Goal: Task Accomplishment & Management: Use online tool/utility

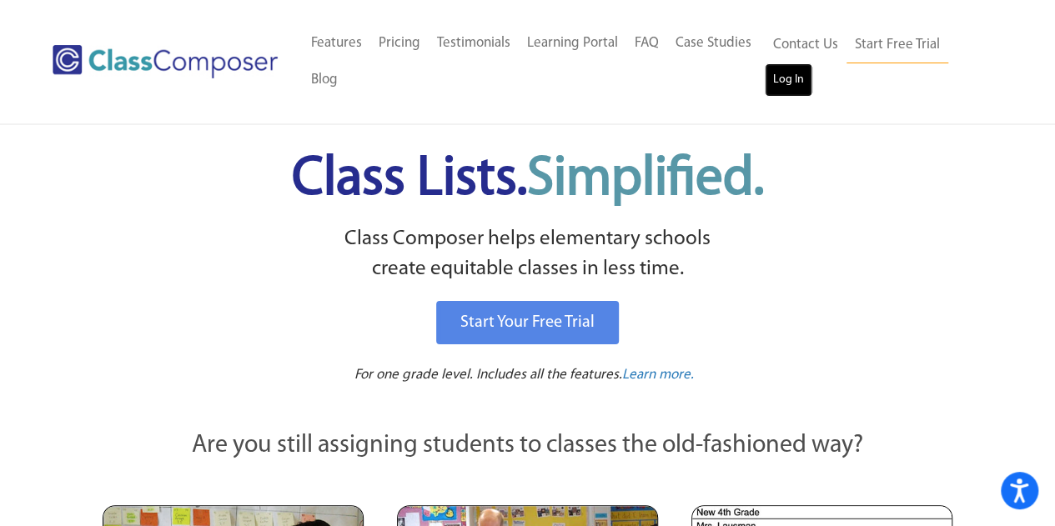
click at [800, 88] on link "Log In" at bounding box center [789, 79] width 48 height 33
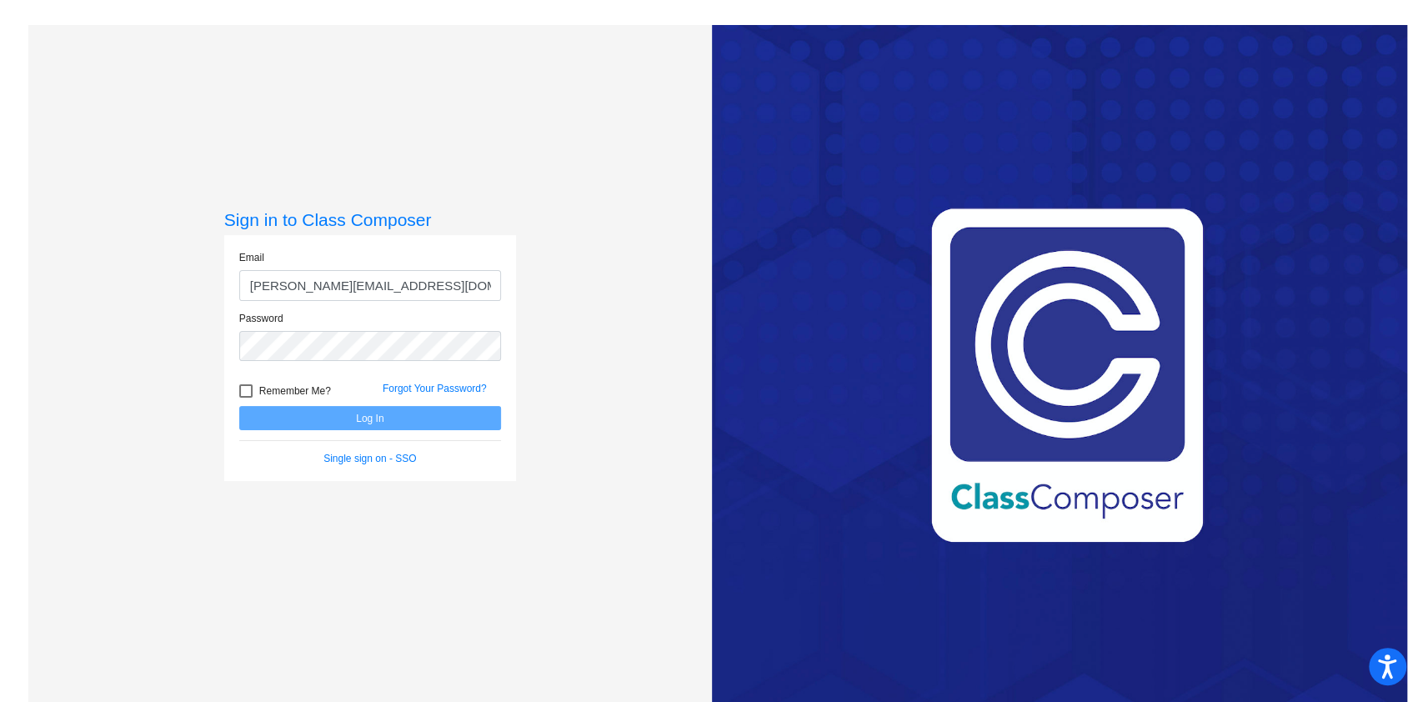
type input "[PERSON_NAME][EMAIL_ADDRESS][DOMAIN_NAME]"
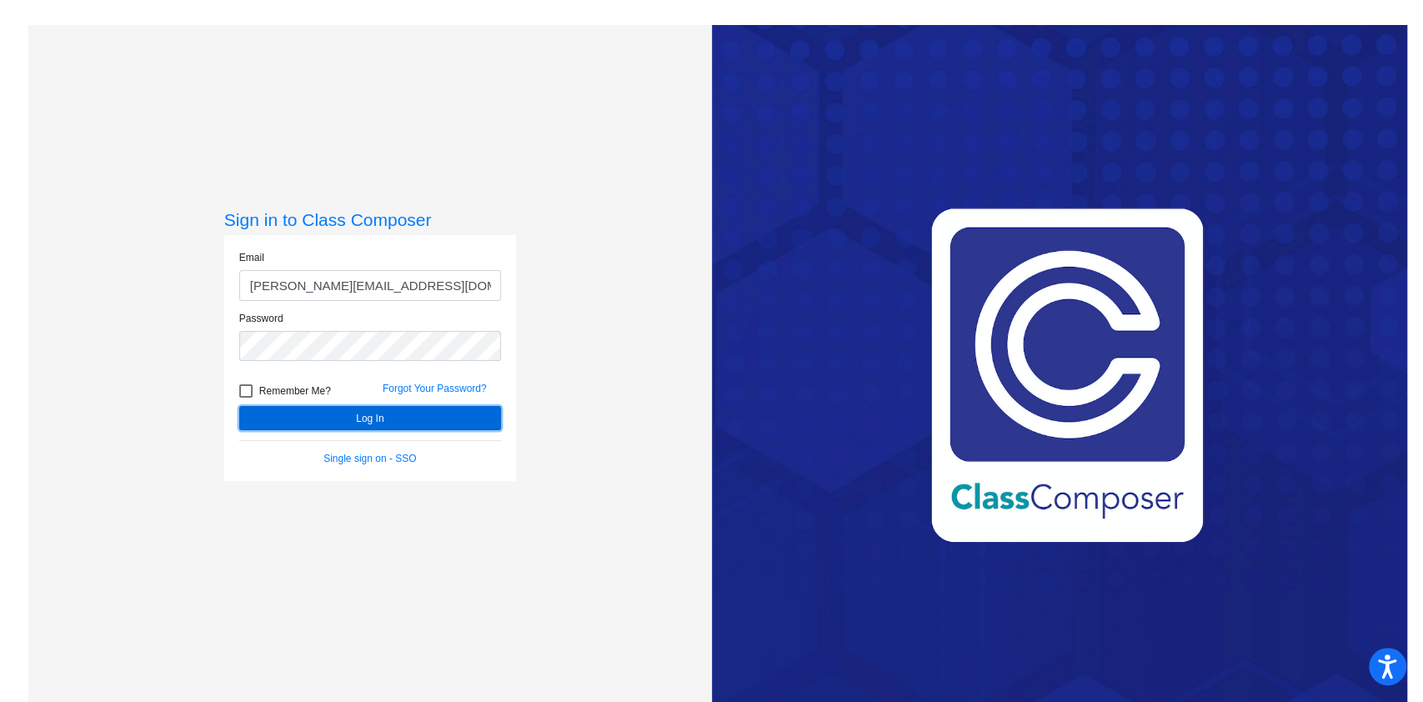
click at [450, 419] on button "Log In" at bounding box center [370, 418] width 262 height 24
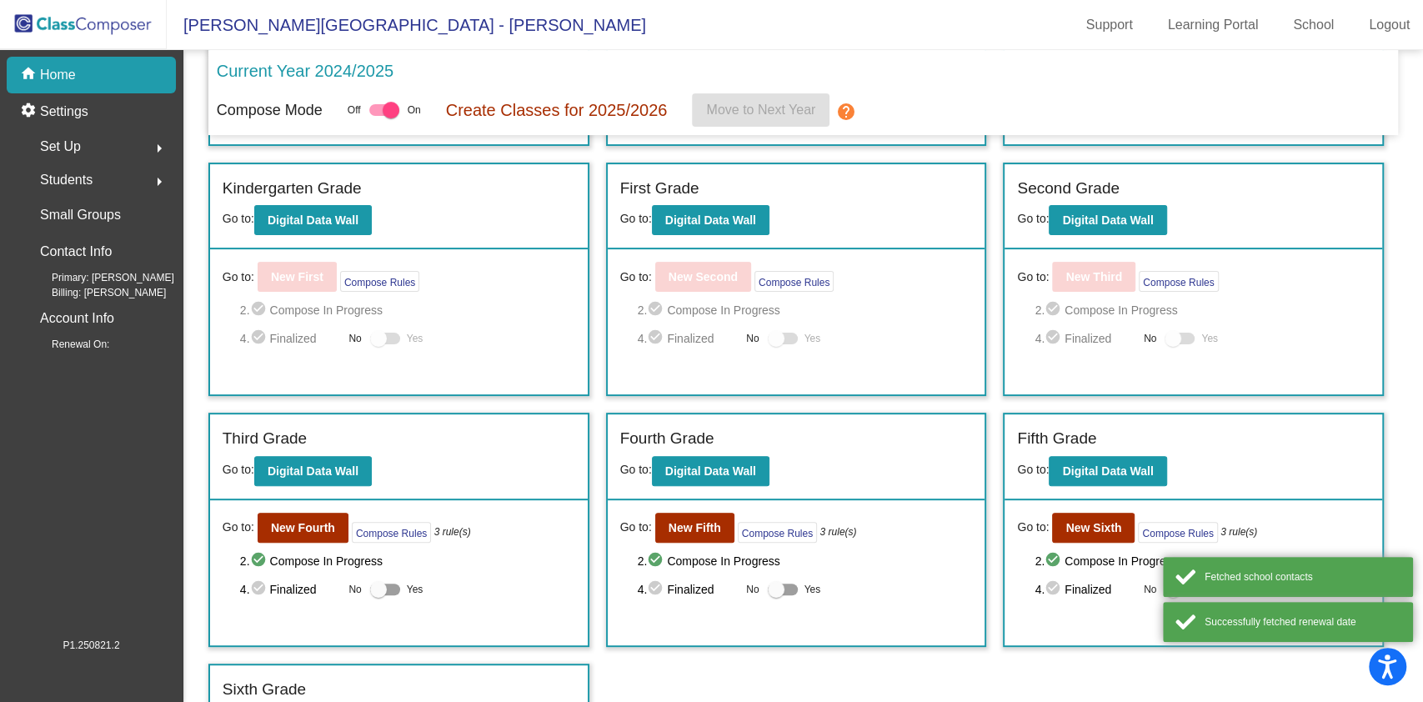
scroll to position [280, 0]
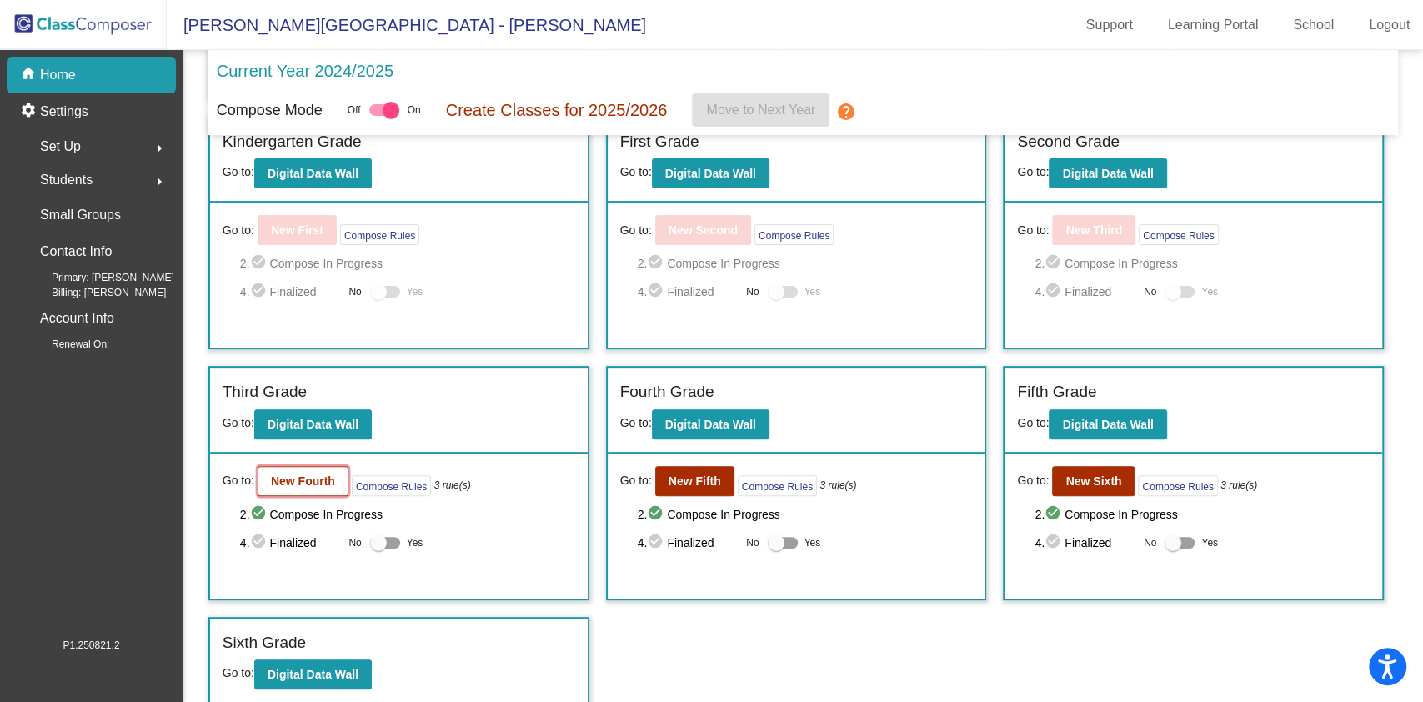
click at [321, 476] on b "New Fourth" at bounding box center [303, 480] width 64 height 13
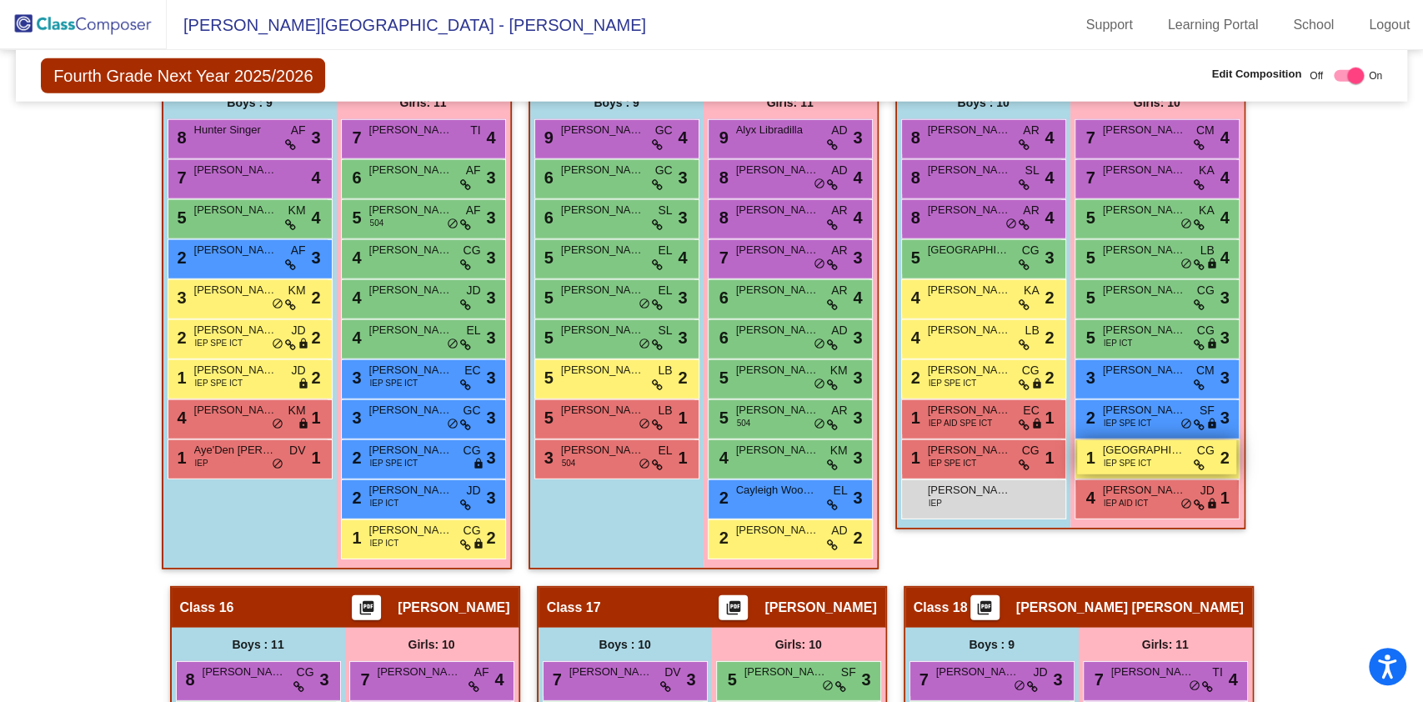
scroll to position [2923, 0]
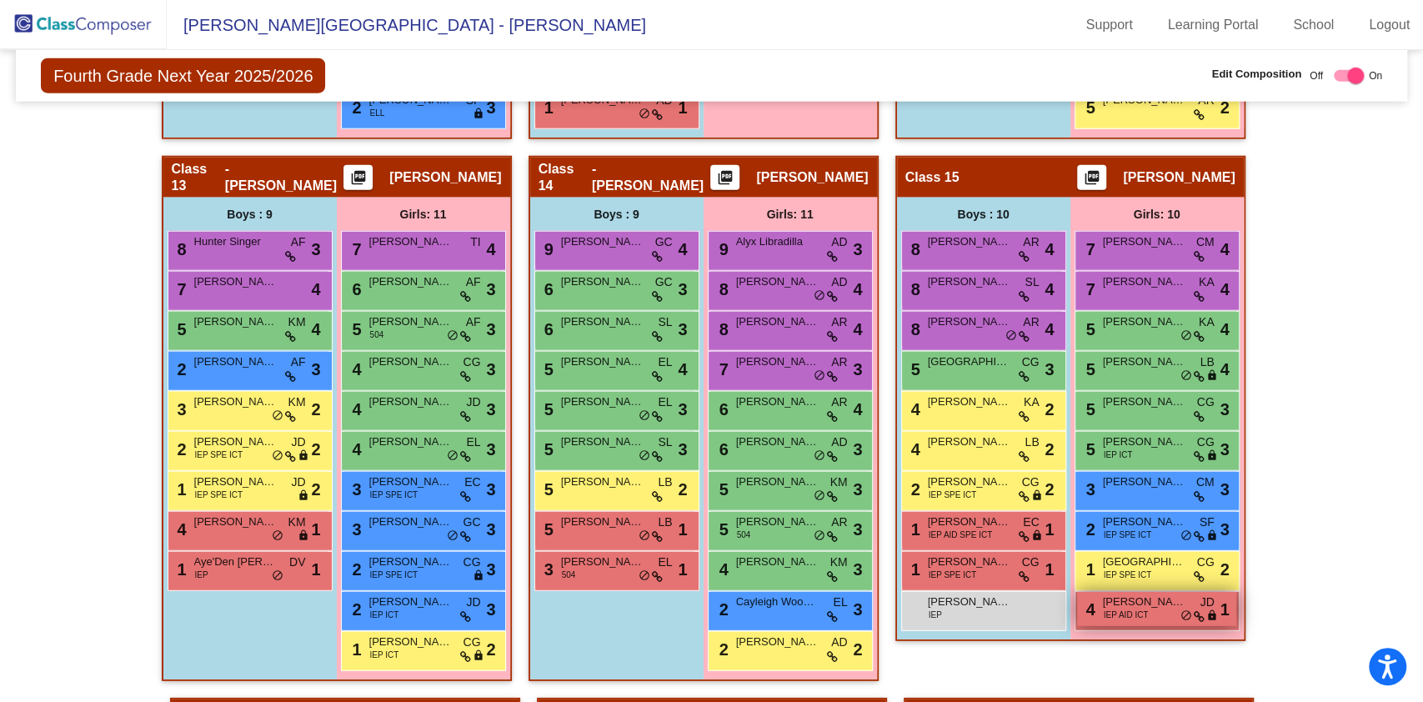
click at [1192, 592] on div "4 [PERSON_NAME] IEP AID ICT JD lock do_not_disturb_alt 1" at bounding box center [1156, 609] width 159 height 34
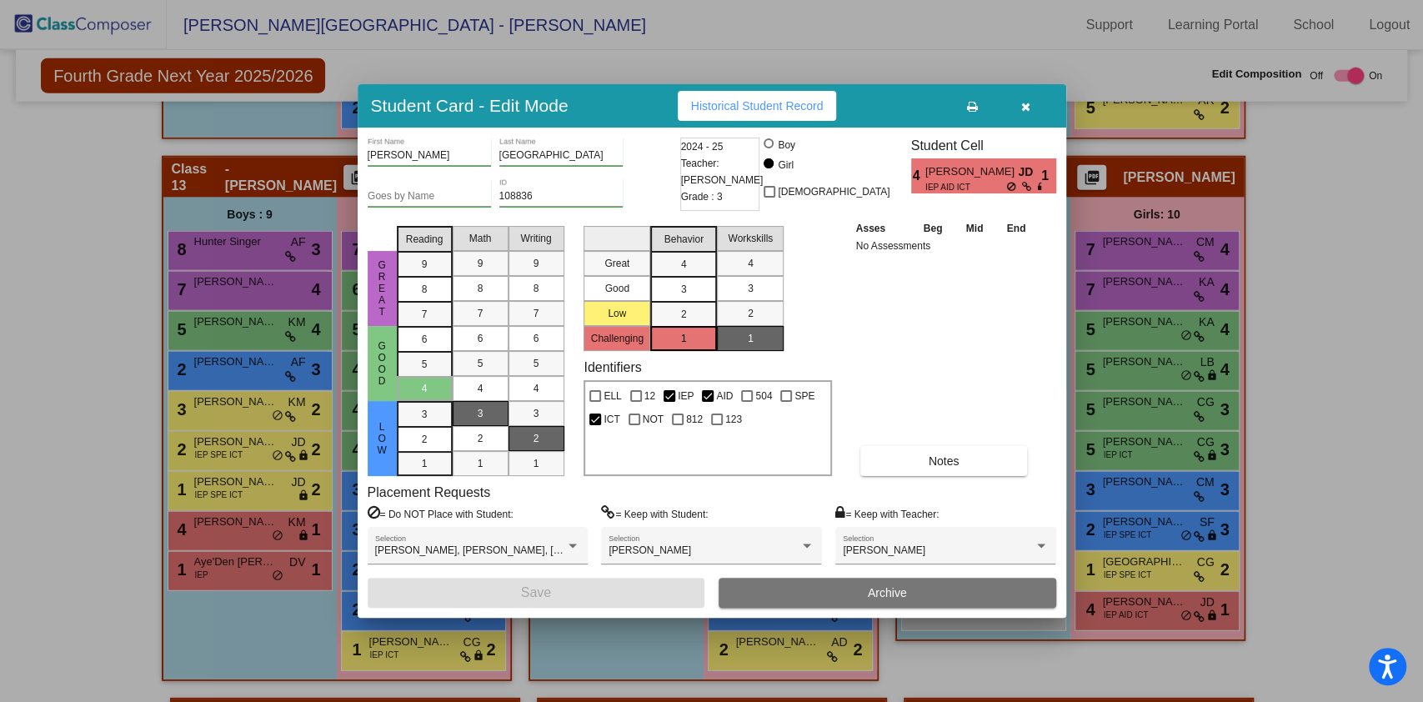
click at [1029, 110] on icon "button" at bounding box center [1025, 107] width 9 height 12
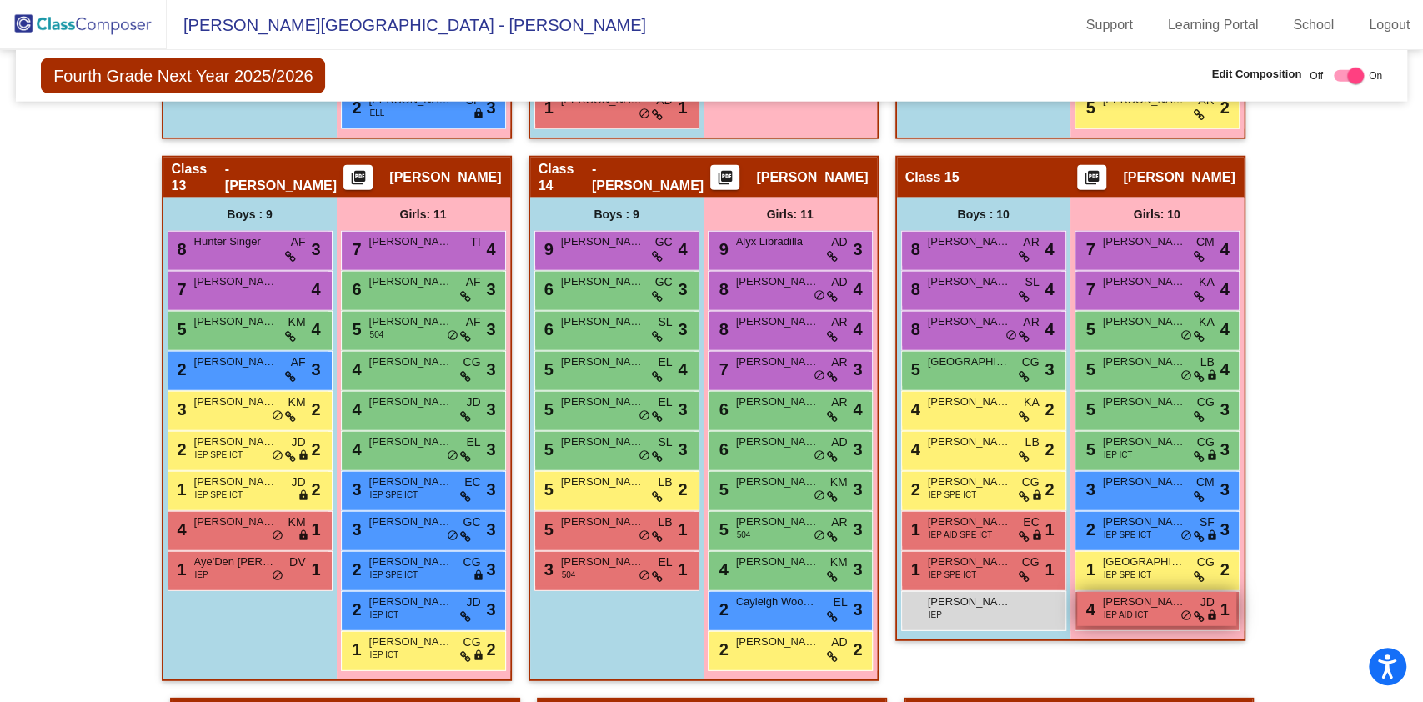
click at [1165, 595] on span "[PERSON_NAME]" at bounding box center [1144, 602] width 83 height 17
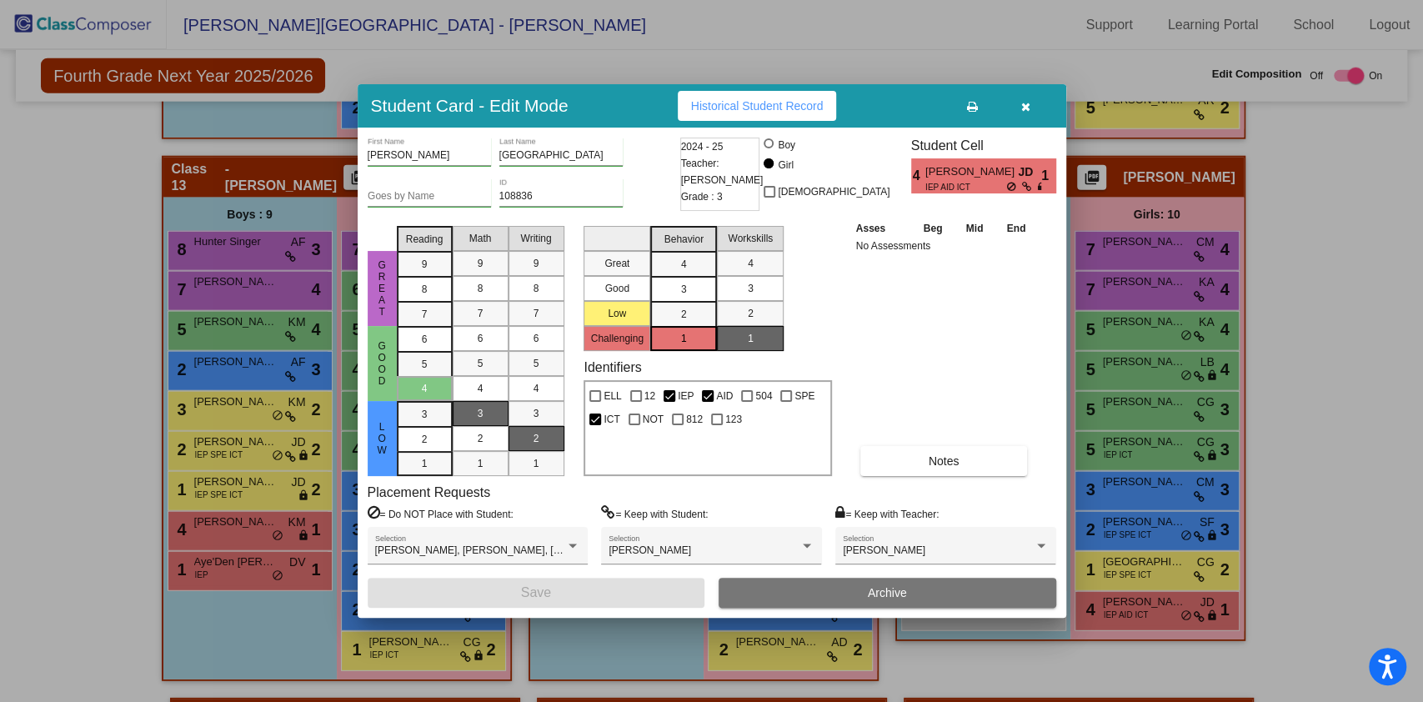
click at [1031, 109] on button "button" at bounding box center [1026, 106] width 53 height 30
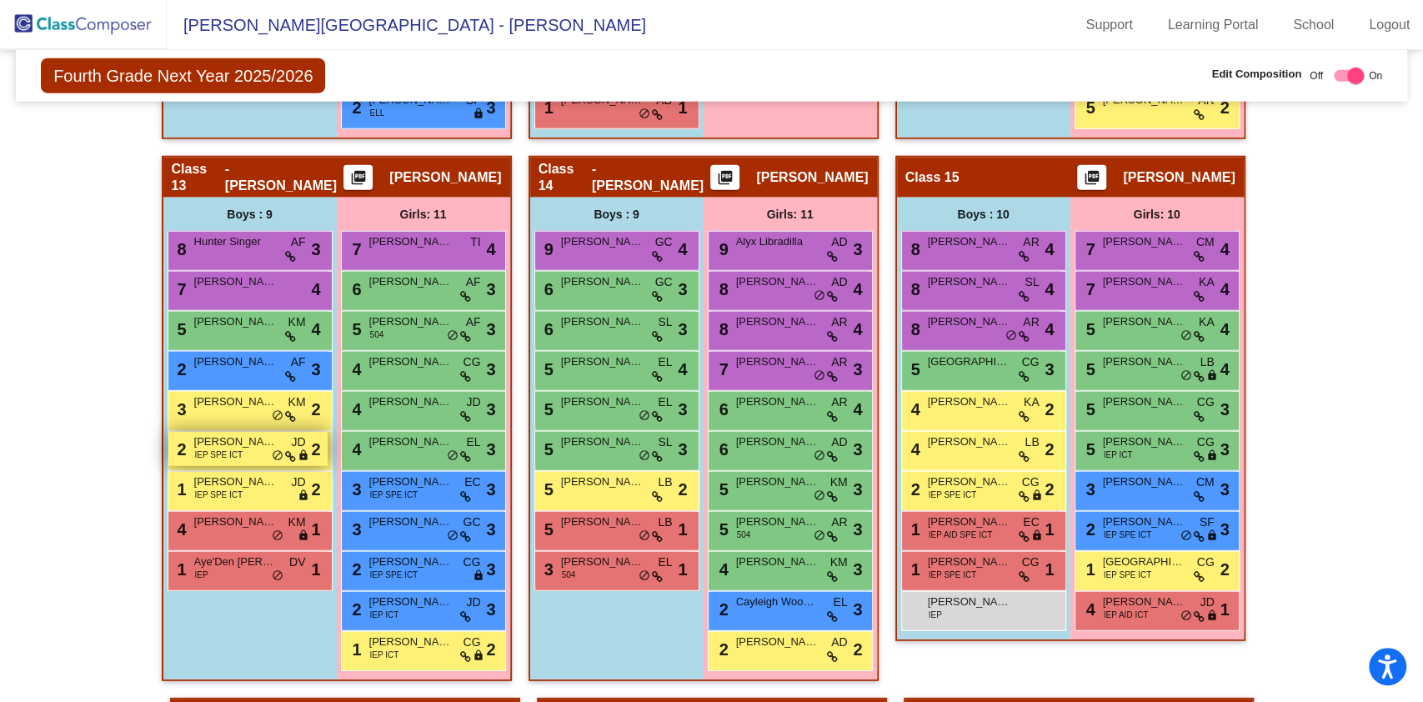
click at [236, 439] on span "[PERSON_NAME]" at bounding box center [235, 442] width 83 height 17
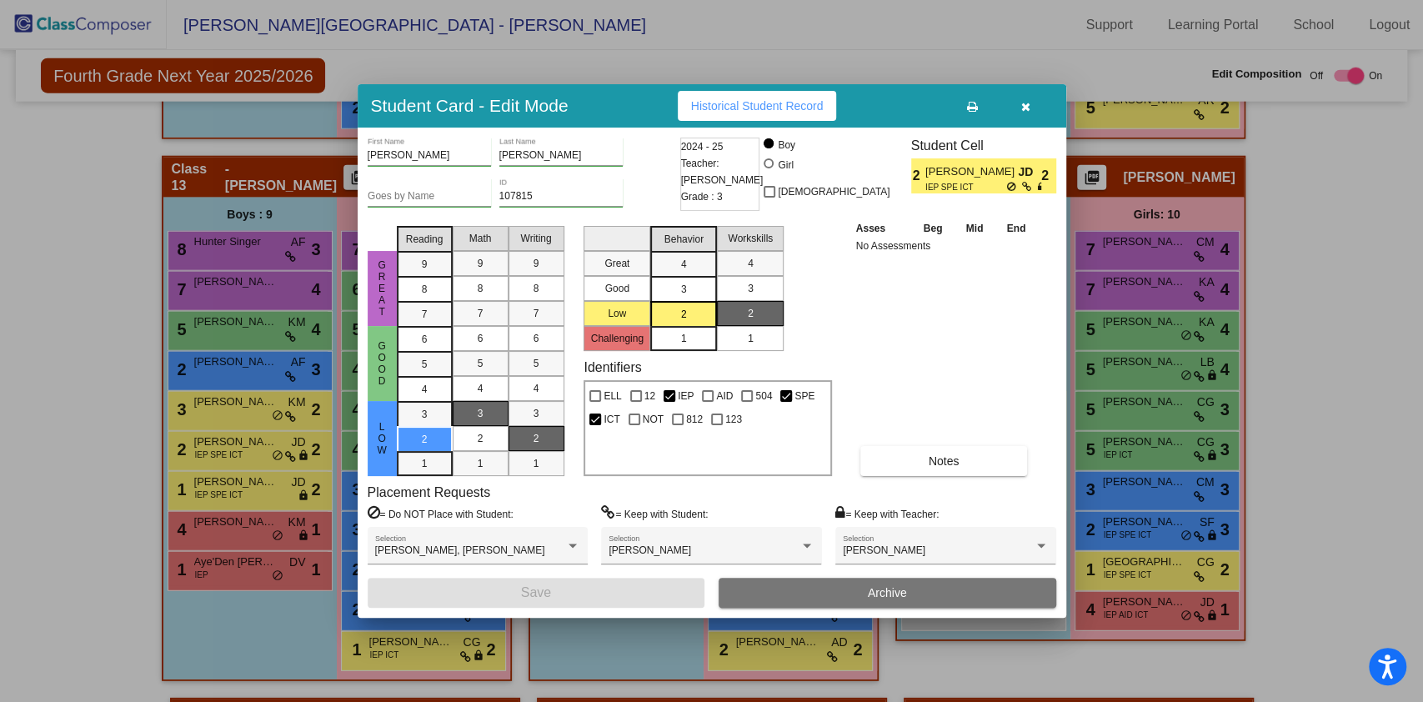
click at [1030, 103] on icon "button" at bounding box center [1025, 107] width 9 height 12
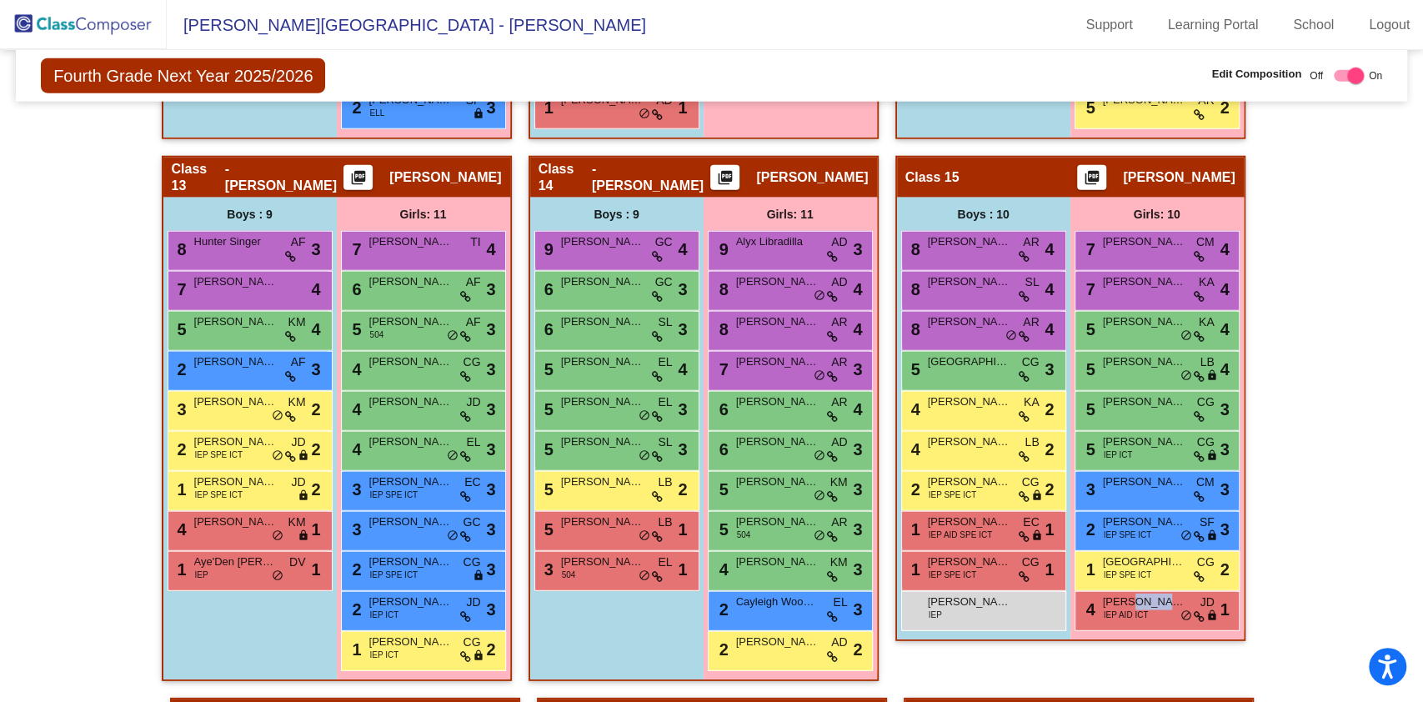
click at [81, 23] on img at bounding box center [83, 24] width 167 height 49
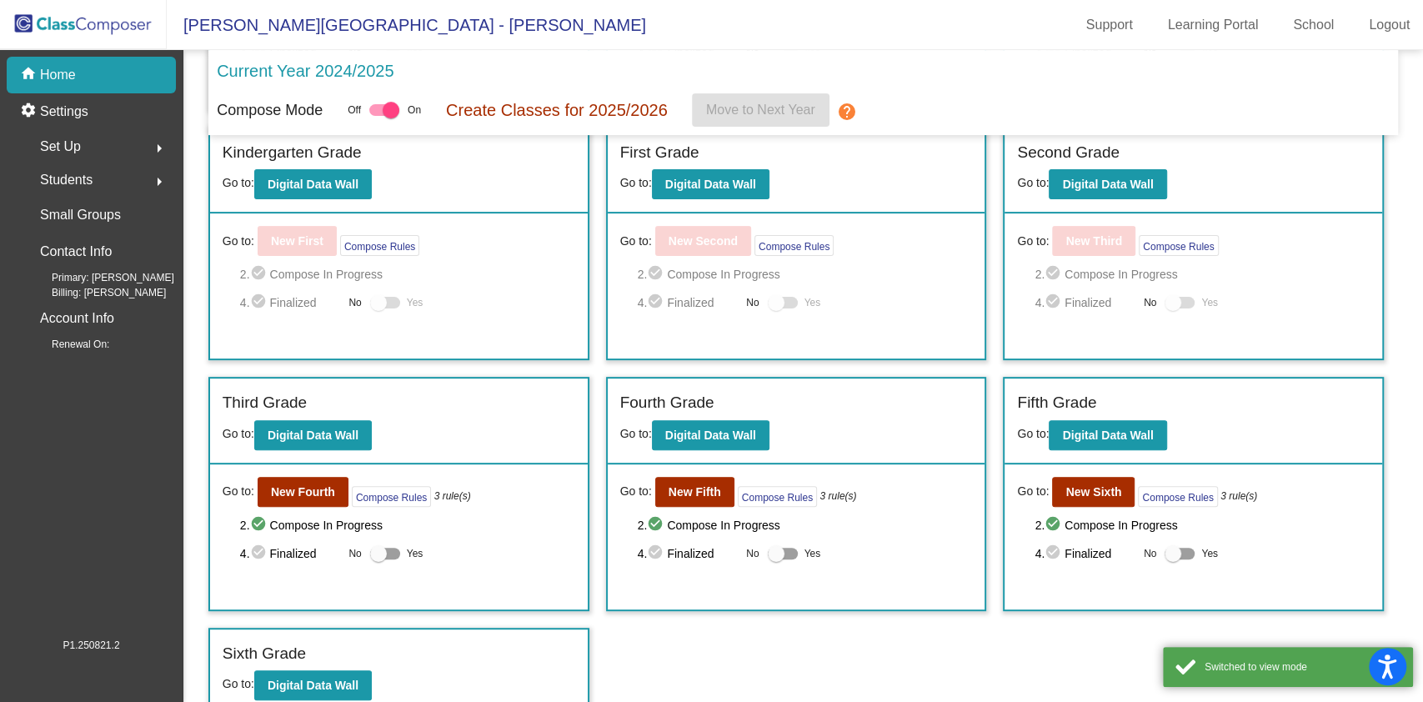
scroll to position [280, 0]
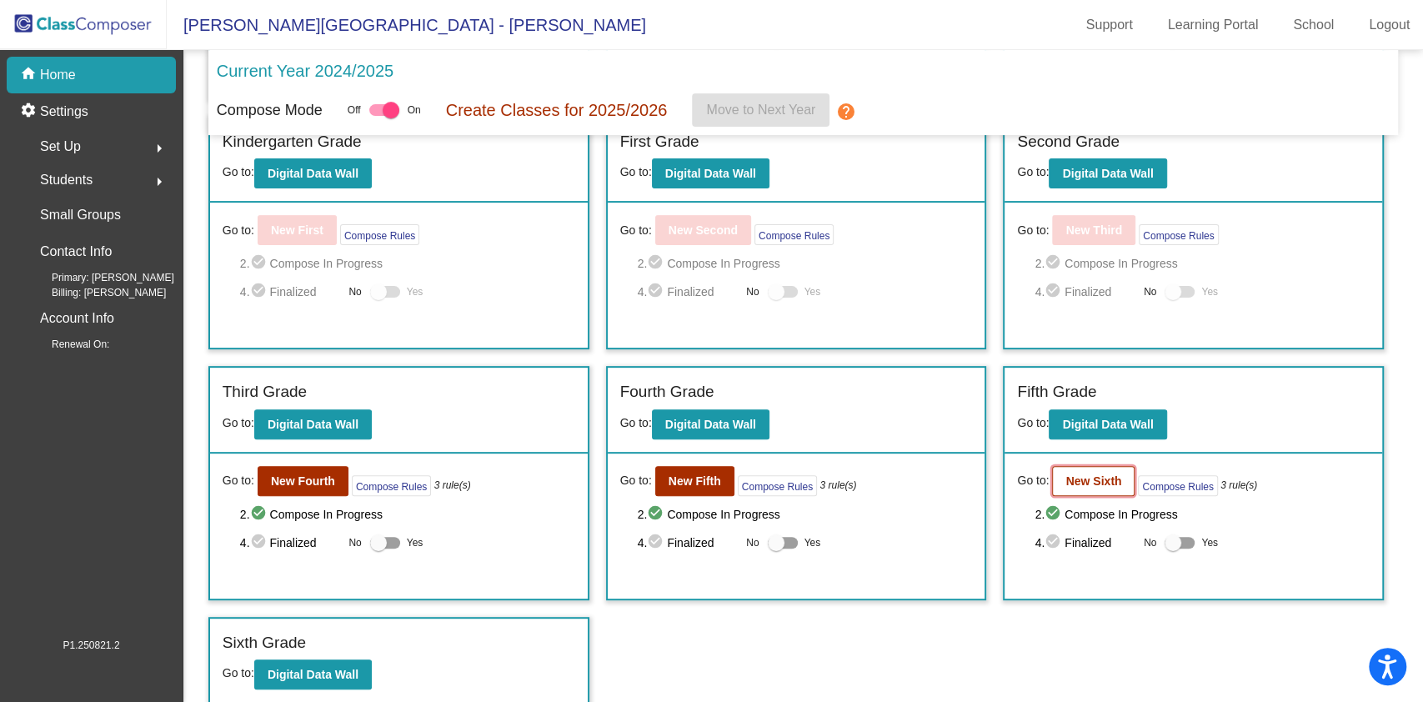
click at [1071, 483] on b "New Sixth" at bounding box center [1094, 480] width 56 height 13
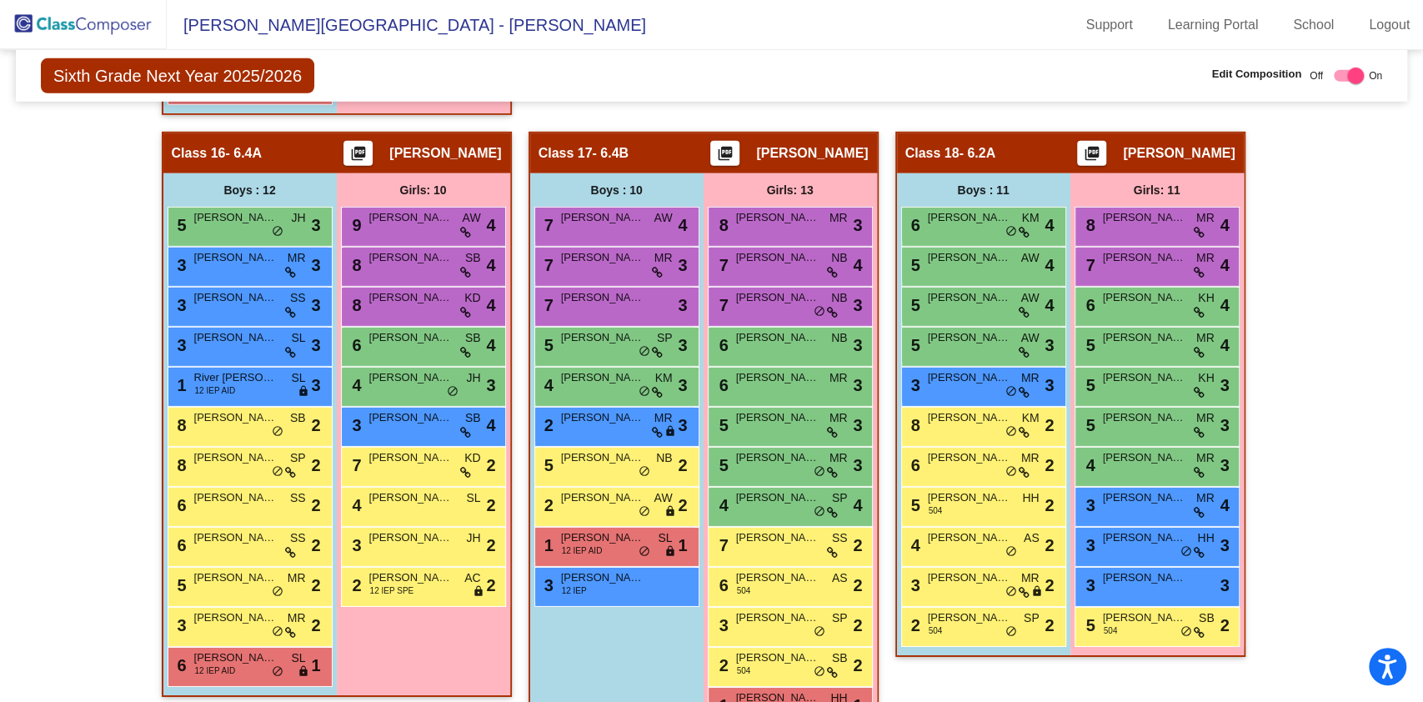
scroll to position [3002, 0]
